Goal: Task Accomplishment & Management: Manage account settings

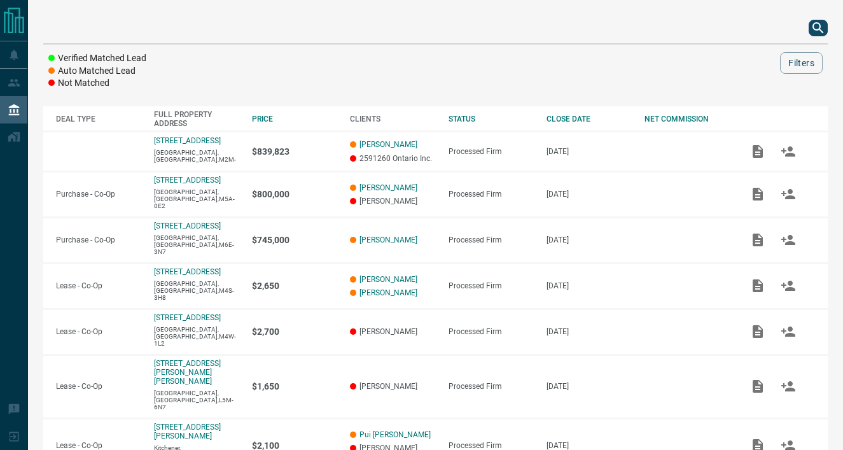
click at [815, 31] on icon "search button" at bounding box center [818, 27] width 15 height 15
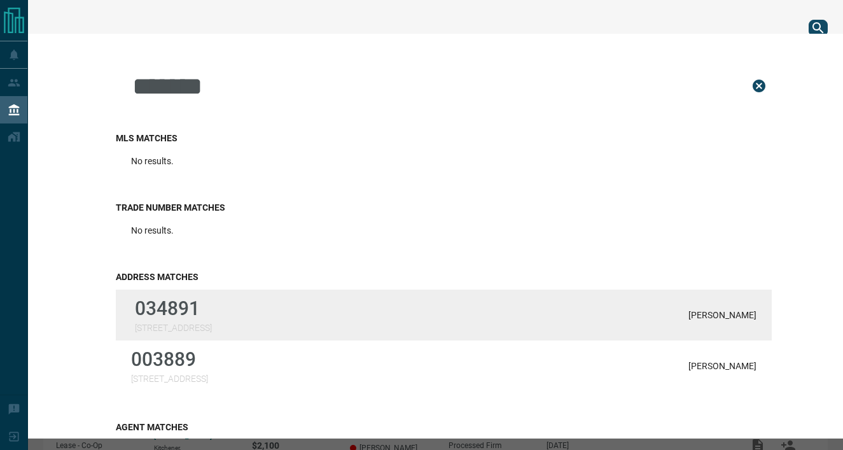
type input "*******"
click at [250, 309] on div "034891 [STREET_ADDRESS][PERSON_NAME]" at bounding box center [444, 315] width 656 height 51
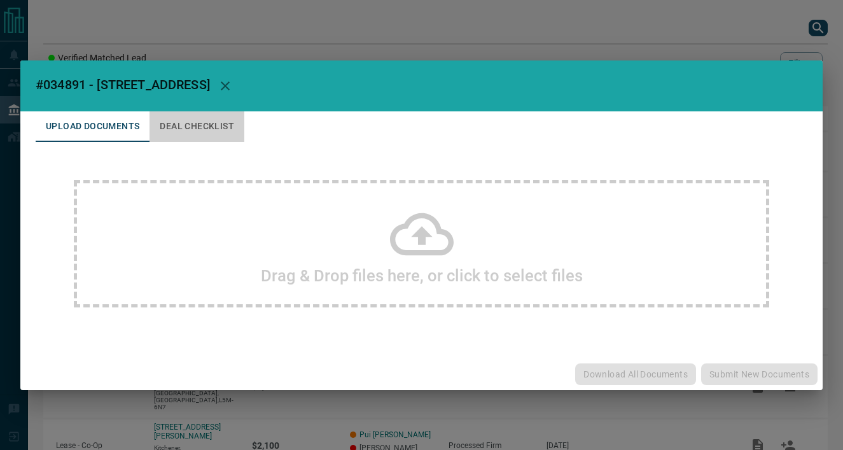
click at [211, 118] on button "Deal Checklist" at bounding box center [197, 126] width 95 height 31
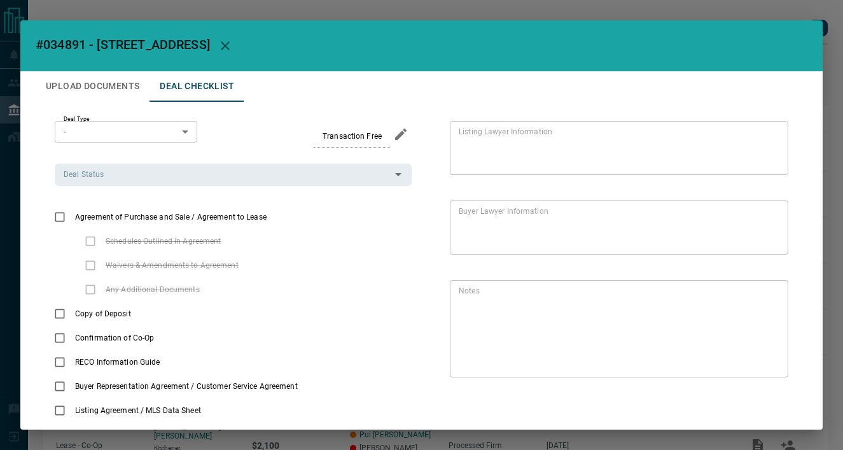
click at [275, 45] on h2 "#034891 - [STREET_ADDRESS]" at bounding box center [421, 45] width 803 height 51
click at [233, 43] on icon "button" at bounding box center [225, 45] width 15 height 15
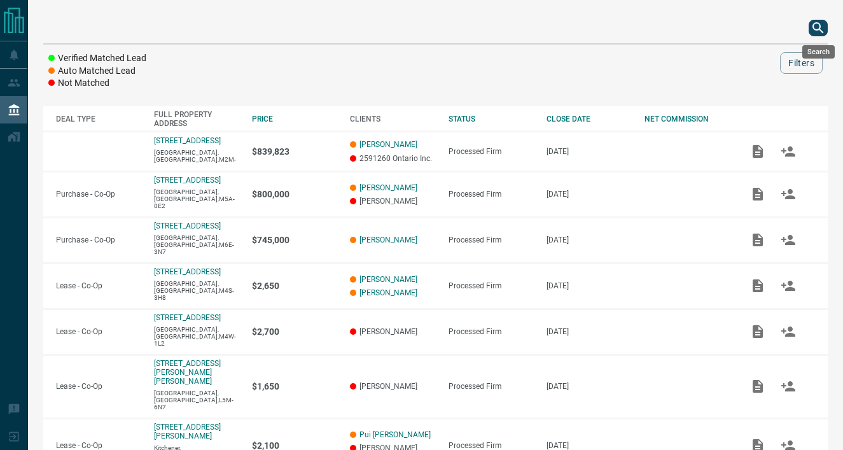
click at [811, 25] on icon "search button" at bounding box center [818, 27] width 15 height 15
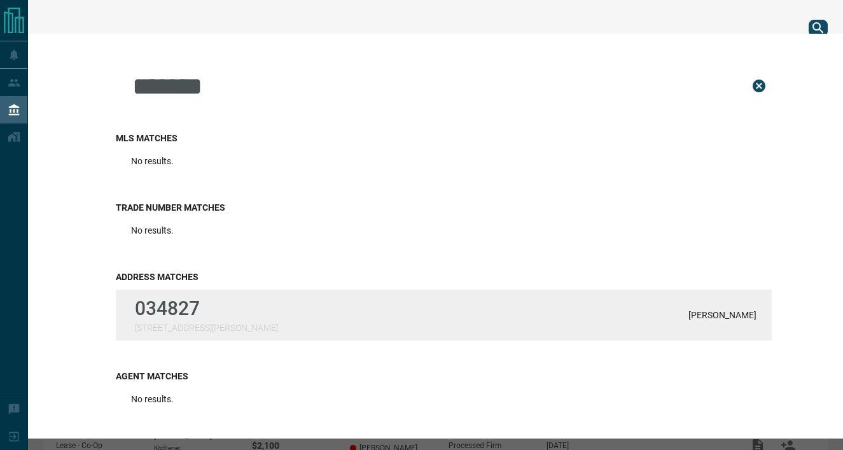
type input "*******"
click at [320, 306] on div "034827 [STREET_ADDRESS][PERSON_NAME][PERSON_NAME]" at bounding box center [444, 315] width 656 height 51
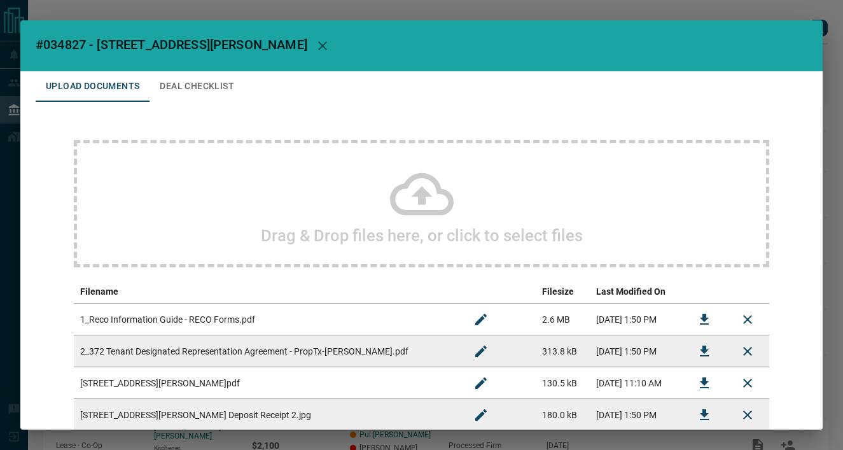
click at [180, 77] on button "Deal Checklist" at bounding box center [197, 86] width 95 height 31
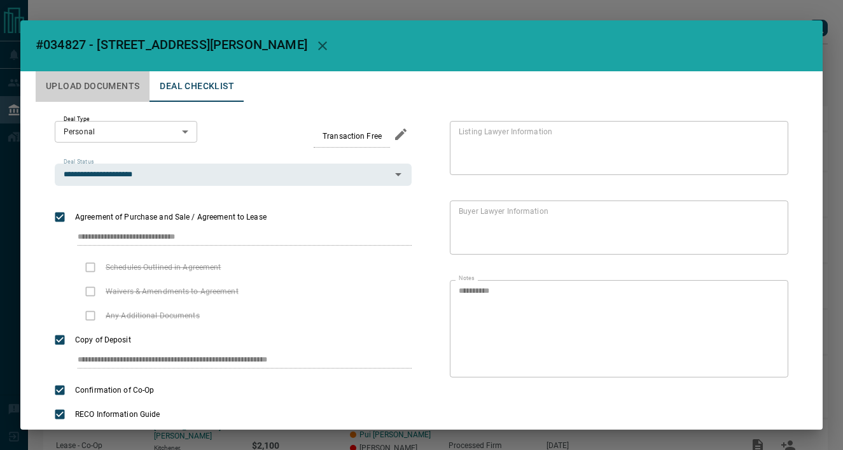
click at [85, 88] on button "Upload Documents" at bounding box center [93, 86] width 114 height 31
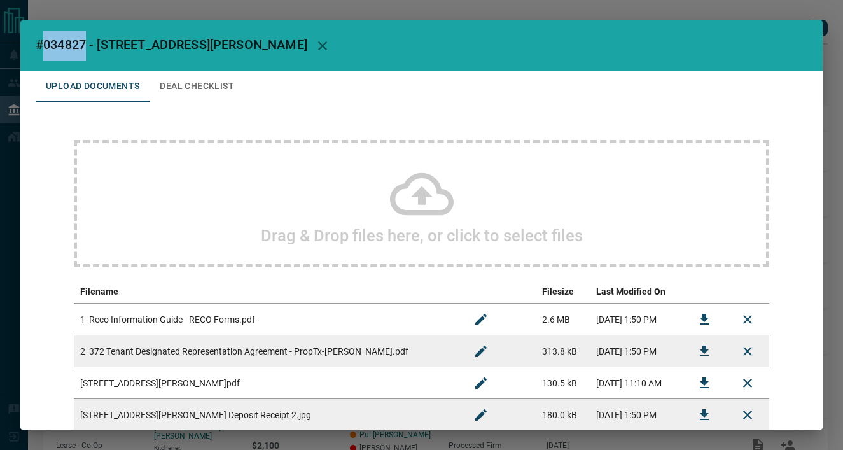
drag, startPoint x: 88, startPoint y: 43, endPoint x: 45, endPoint y: 43, distance: 42.7
click at [45, 43] on span "#034827 - [STREET_ADDRESS][PERSON_NAME]" at bounding box center [172, 44] width 272 height 15
copy span "034827"
